Goal: Task Accomplishment & Management: Use online tool/utility

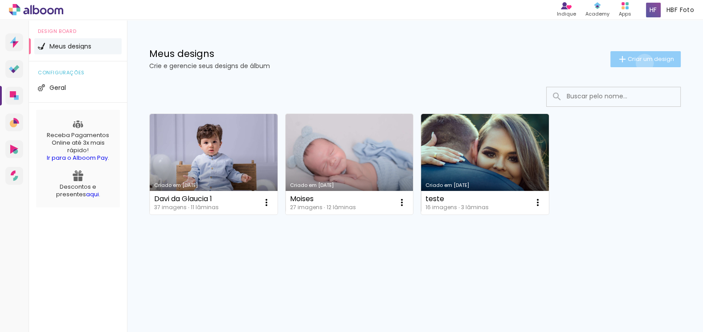
click at [643, 63] on paper-button "Criar um design" at bounding box center [645, 59] width 70 height 16
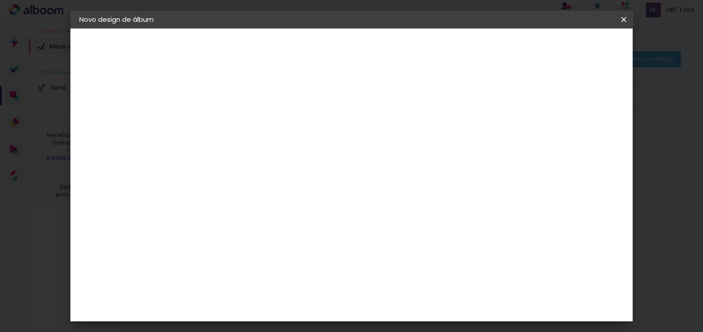
click at [225, 114] on input at bounding box center [225, 120] width 0 height 14
type input "g"
type input "Glaucia [DATE]"
type paper-input "Glaucia [DATE]"
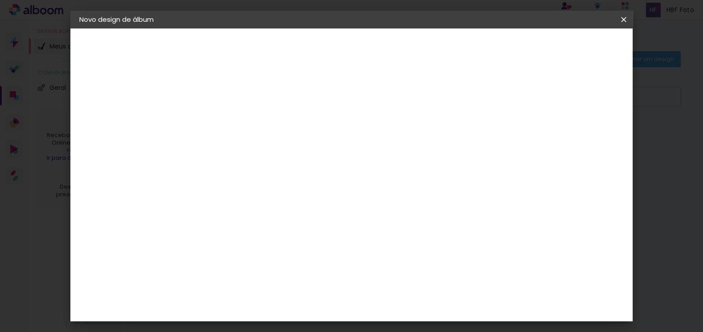
click at [264, 56] on header "Informações Dê um título ao seu álbum. Avançar" at bounding box center [225, 55] width 78 height 53
click at [0, 0] on slot "Avançar" at bounding box center [0, 0] width 0 height 0
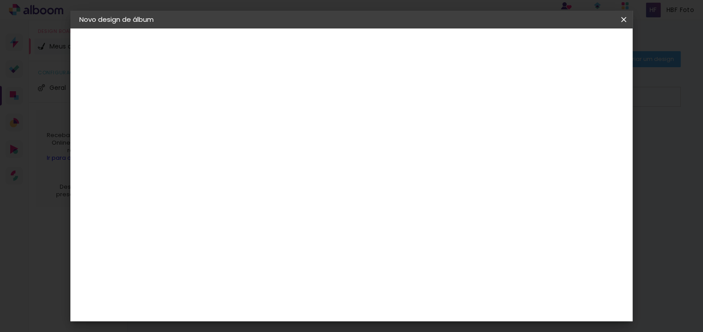
scroll to position [40, 0]
click at [285, 308] on span "25 × 25" at bounding box center [264, 317] width 41 height 18
click at [0, 0] on slot "Avançar" at bounding box center [0, 0] width 0 height 0
click at [433, 97] on div at bounding box center [429, 96] width 8 height 8
type paper-checkbox "on"
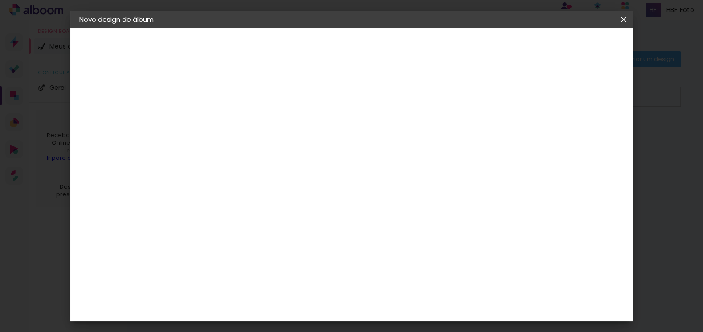
click at [492, 52] on paper-button "Iniciar design" at bounding box center [463, 47] width 58 height 15
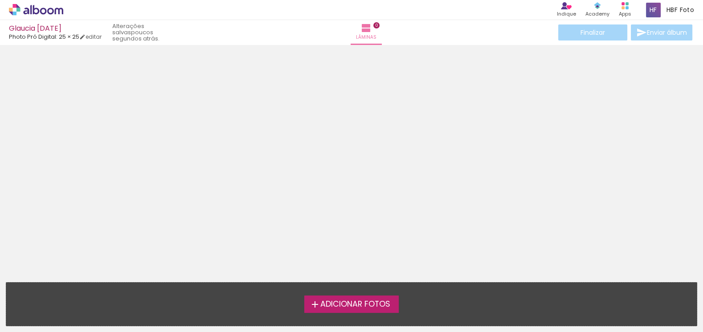
click at [324, 304] on span "Adicionar Fotos" at bounding box center [355, 305] width 70 height 8
click at [0, 0] on input "file" at bounding box center [0, 0] width 0 height 0
